Goal: Find specific page/section: Find specific page/section

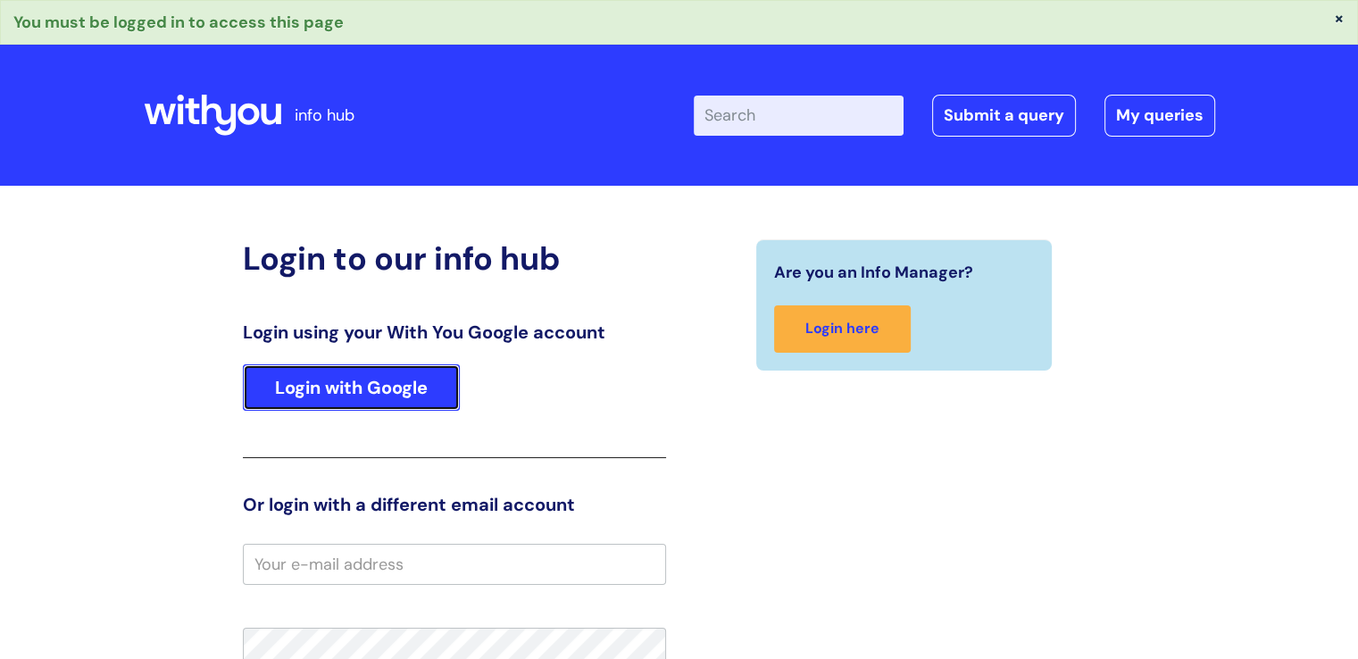
click at [386, 374] on link "Login with Google" at bounding box center [351, 387] width 217 height 46
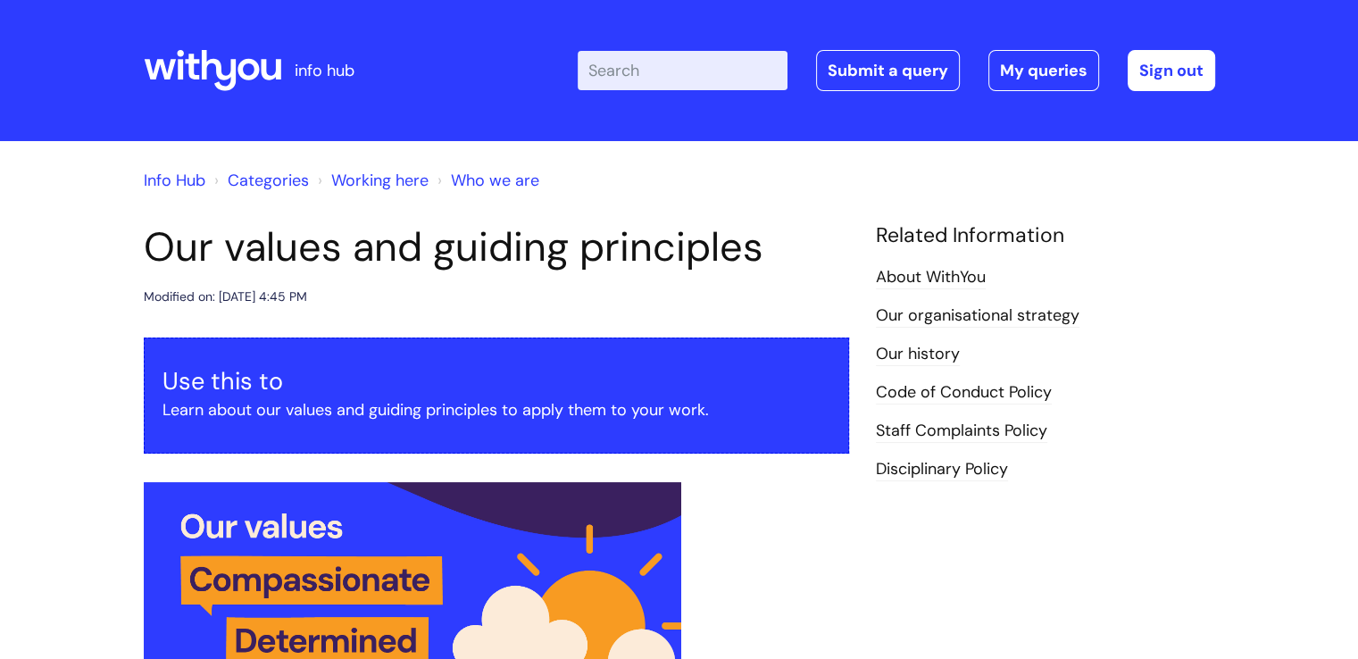
click at [174, 179] on link "Info Hub" at bounding box center [175, 180] width 62 height 21
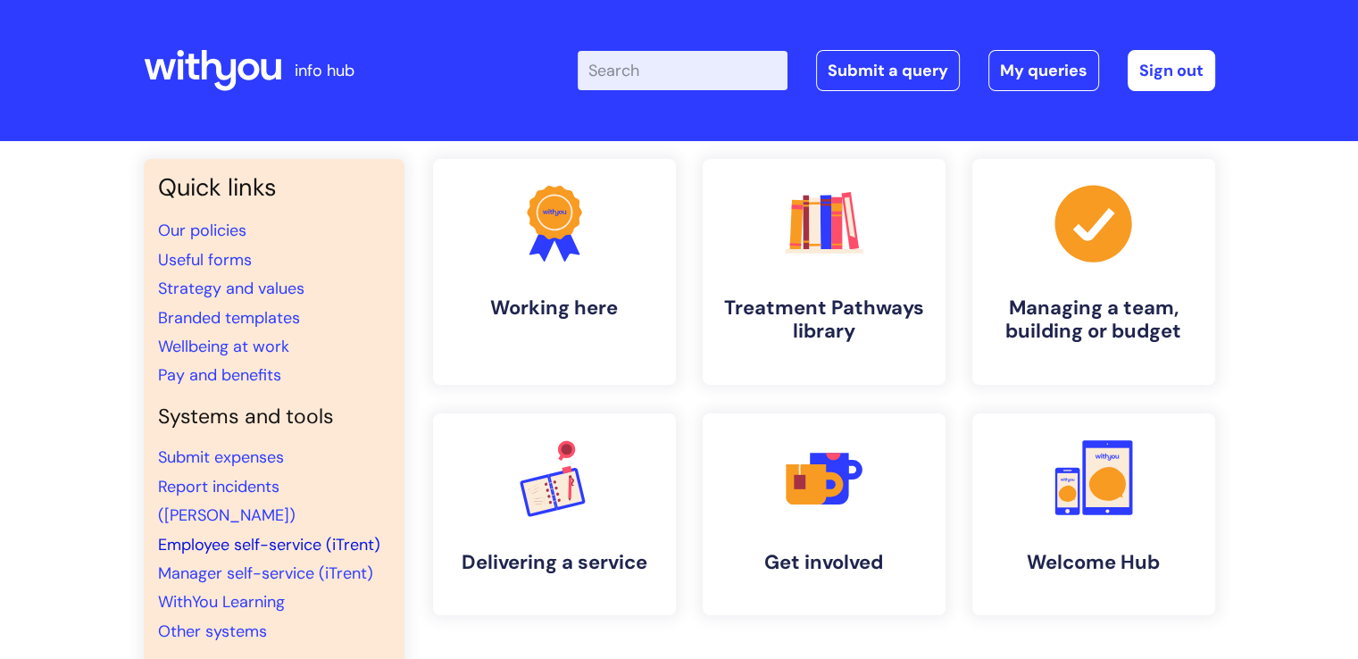
click at [258, 534] on link "Employee self-service (iTrent)" at bounding box center [269, 544] width 222 height 21
click at [264, 534] on link "Employee self-service (iTrent)" at bounding box center [269, 544] width 222 height 21
